Goal: Task Accomplishment & Management: Complete application form

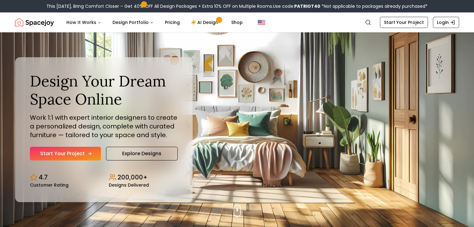
click at [91, 152] on icon "Hero section" at bounding box center [89, 153] width 5 height 5
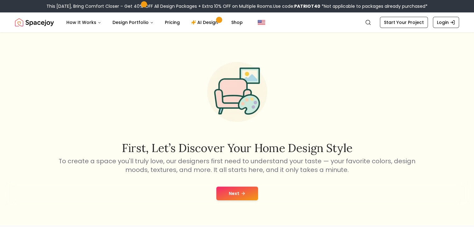
click at [247, 192] on button "Next" at bounding box center [237, 194] width 42 height 14
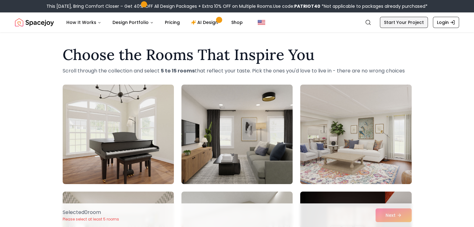
click at [399, 21] on link "Start Your Project" at bounding box center [404, 22] width 48 height 11
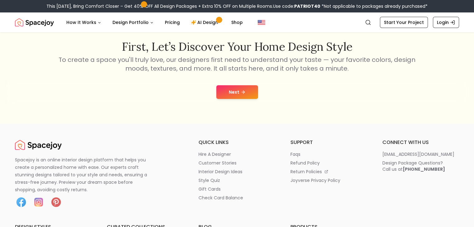
scroll to position [102, 0]
